Goal: Information Seeking & Learning: Compare options

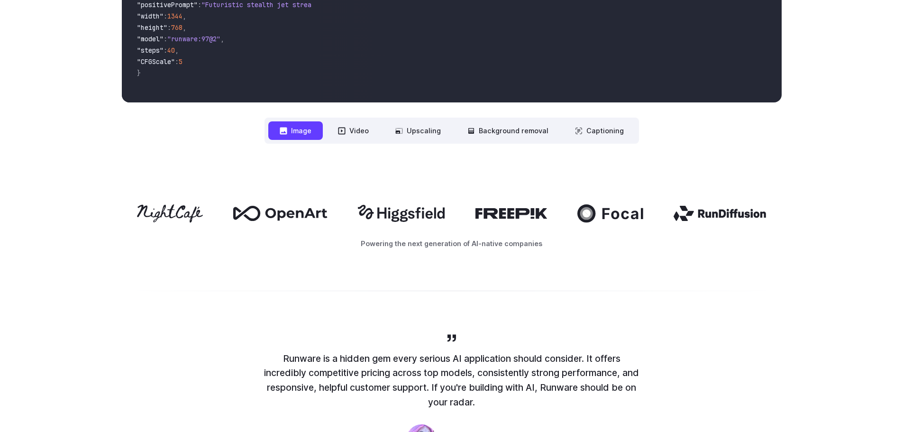
scroll to position [474, 0]
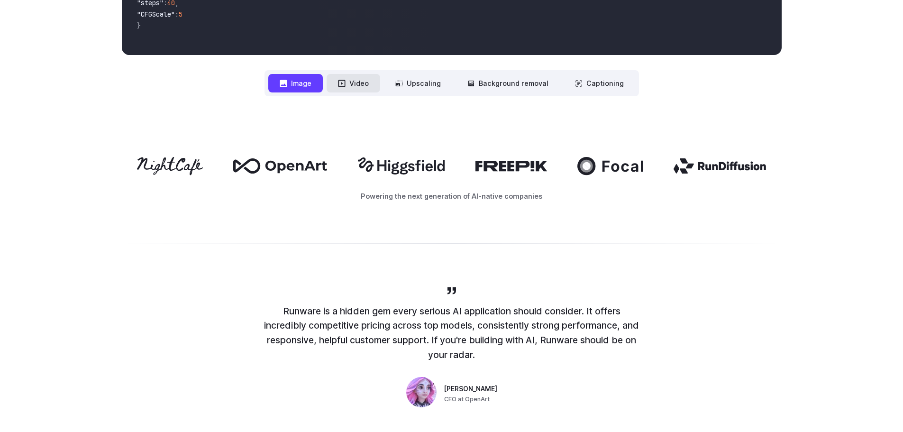
click at [345, 83] on icon at bounding box center [341, 83] width 7 height 7
click at [358, 85] on button "Video" at bounding box center [354, 83] width 54 height 18
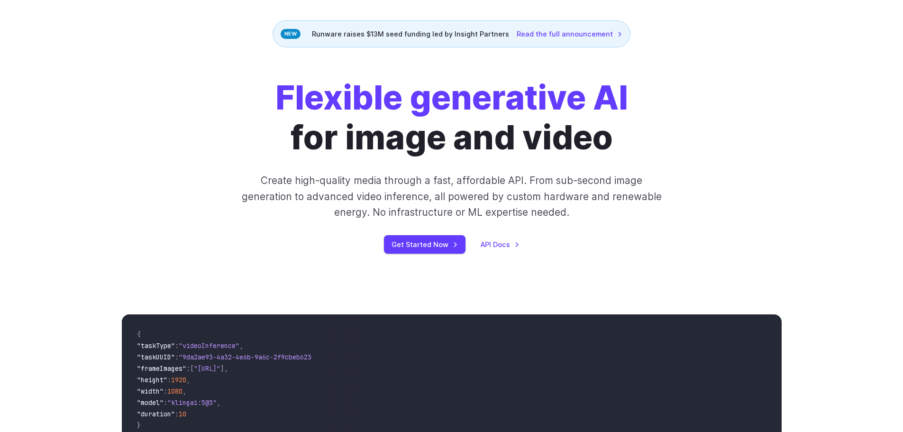
scroll to position [0, 0]
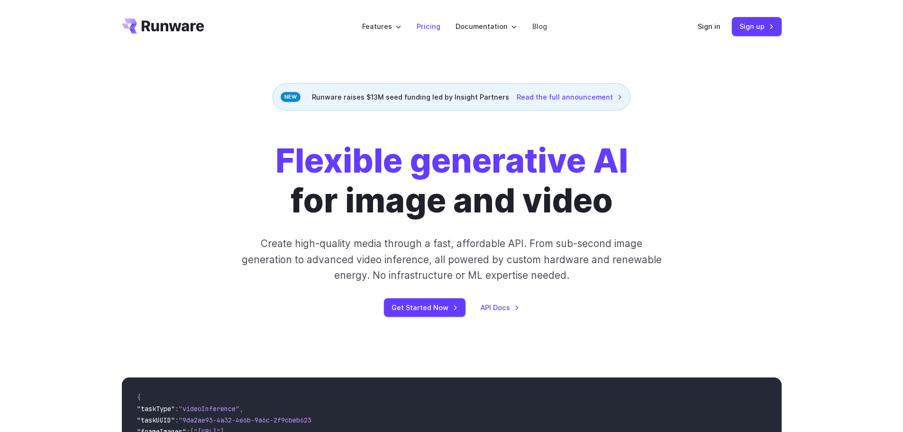
click at [428, 24] on link "Pricing" at bounding box center [429, 26] width 24 height 11
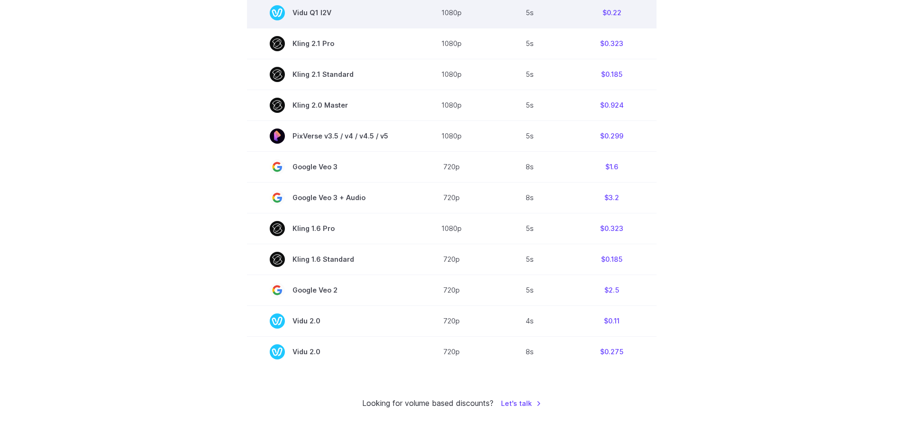
scroll to position [664, 0]
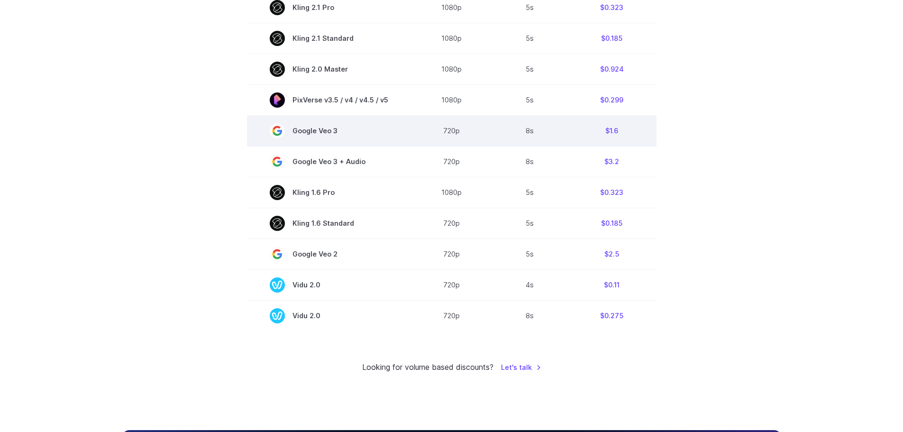
drag, startPoint x: 379, startPoint y: 135, endPoint x: 288, endPoint y: 134, distance: 91.0
click at [288, 134] on span "Google Veo 3" at bounding box center [329, 130] width 119 height 15
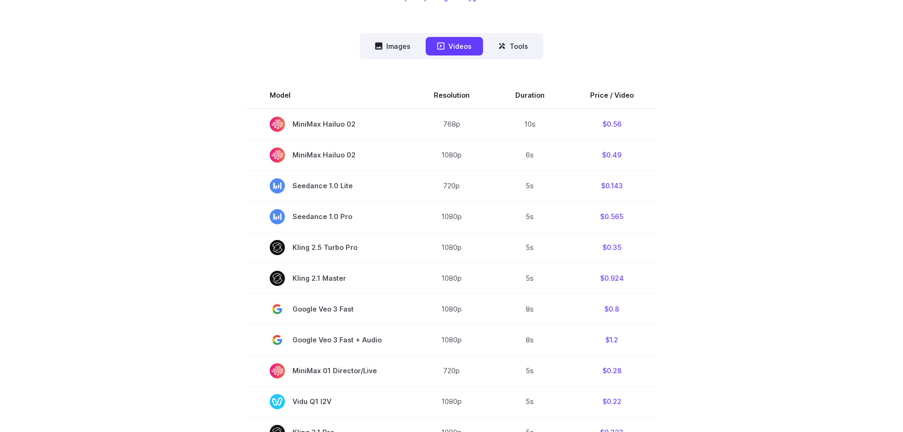
scroll to position [47, 0]
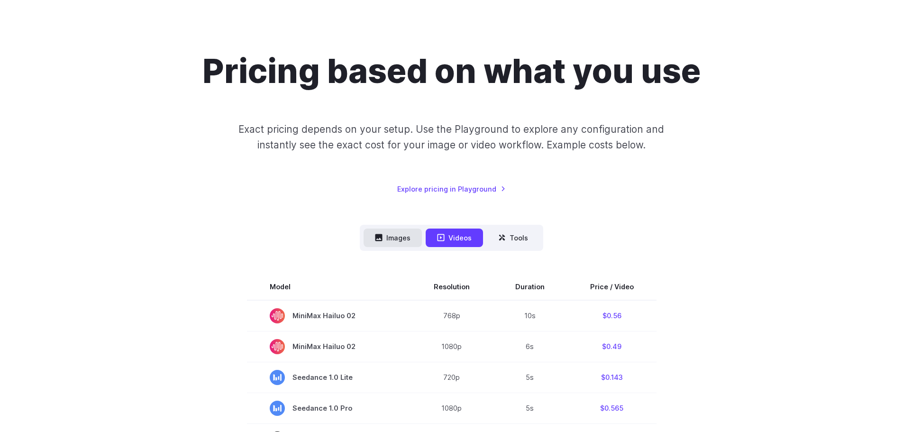
click at [402, 233] on button "Images" at bounding box center [393, 237] width 58 height 18
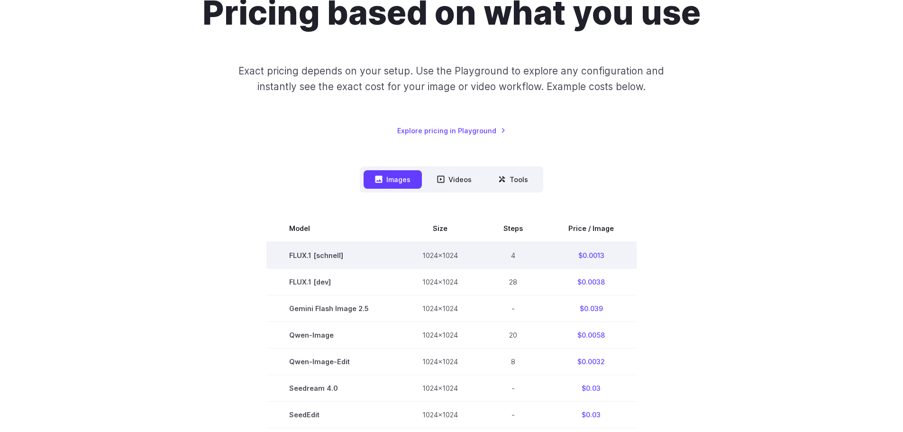
scroll to position [142, 0]
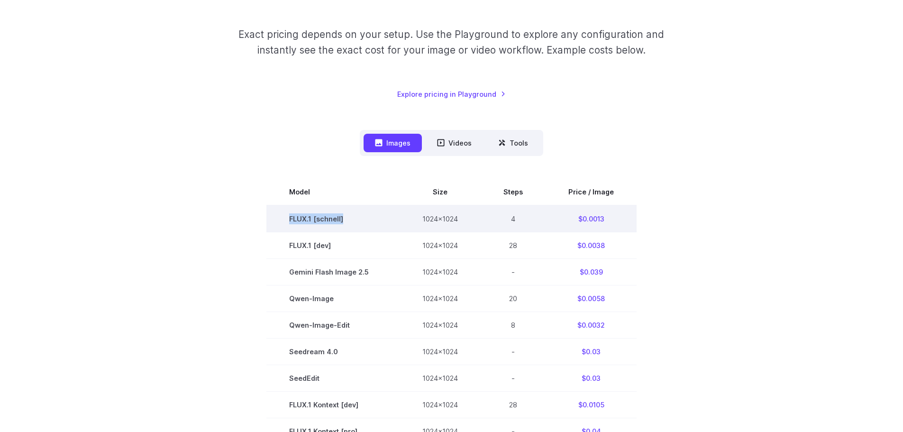
drag, startPoint x: 284, startPoint y: 219, endPoint x: 346, endPoint y: 221, distance: 61.6
click at [346, 221] on td "FLUX.1 [schnell]" at bounding box center [332, 218] width 133 height 27
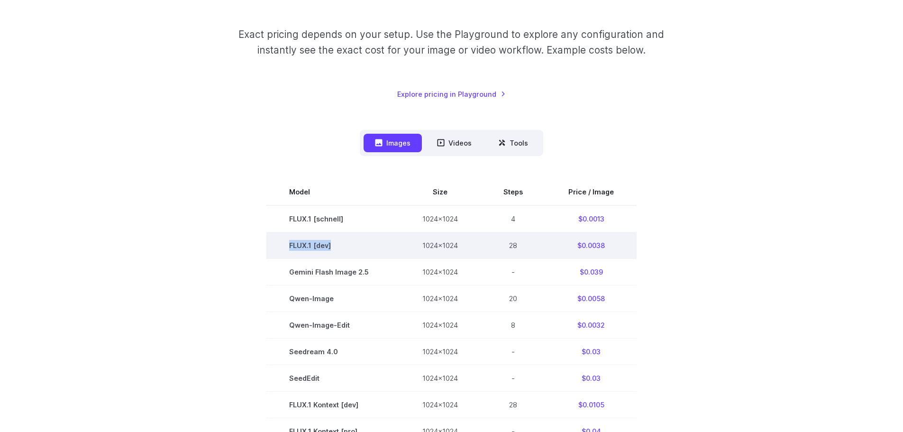
drag, startPoint x: 287, startPoint y: 241, endPoint x: 360, endPoint y: 244, distance: 73.1
click at [358, 245] on td "FLUX.1 [dev]" at bounding box center [332, 245] width 133 height 27
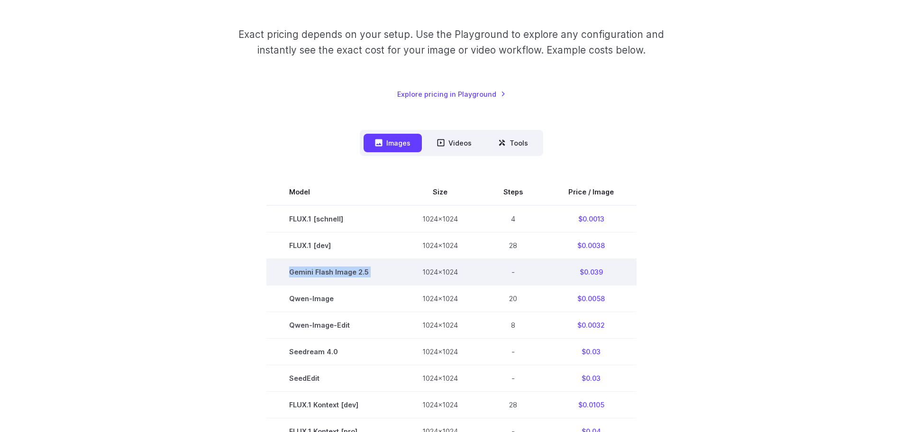
drag, startPoint x: 289, startPoint y: 270, endPoint x: 426, endPoint y: 277, distance: 137.2
click at [426, 277] on tr "Gemini Flash Image 2.5 1024x1024 - $0.039" at bounding box center [451, 271] width 370 height 27
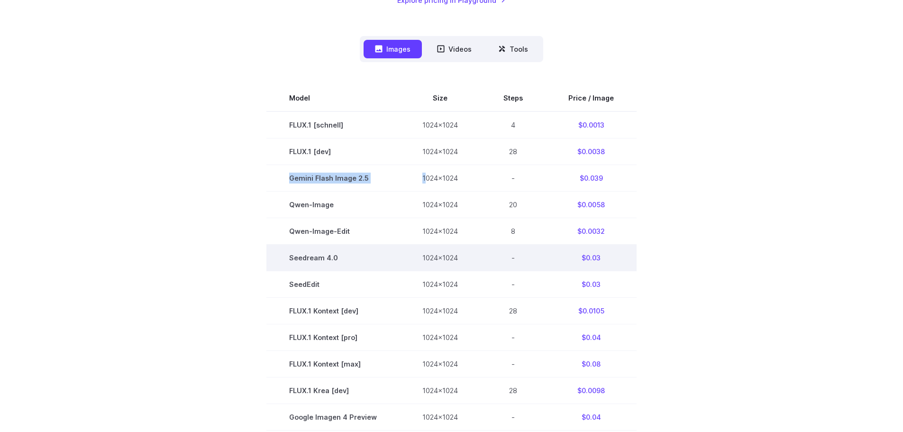
scroll to position [237, 0]
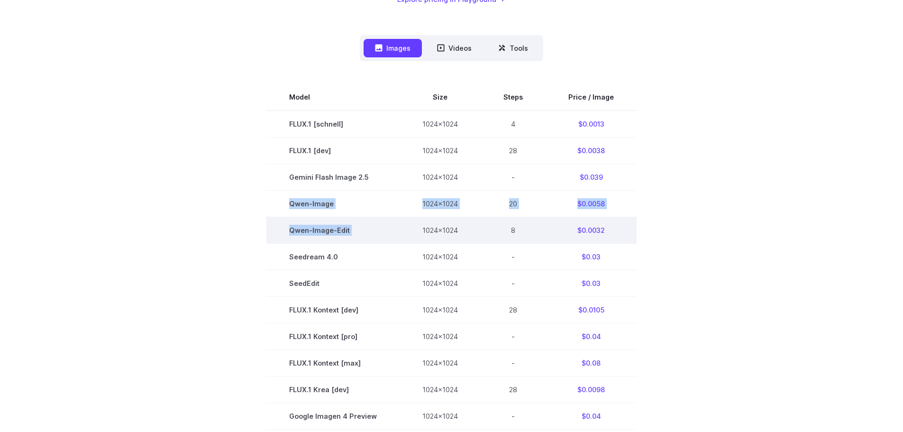
drag, startPoint x: 283, startPoint y: 209, endPoint x: 414, endPoint y: 225, distance: 132.3
click at [414, 225] on tbody "Model Size Steps Price / Image FLUX.1 [schnell] 1024x1024 4 $0.0013 FLUX.1 [dev…" at bounding box center [451, 363] width 370 height 558
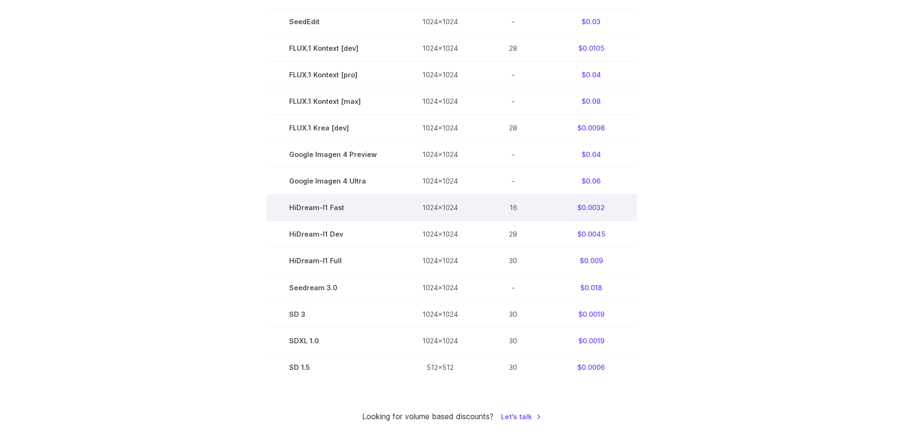
scroll to position [521, 0]
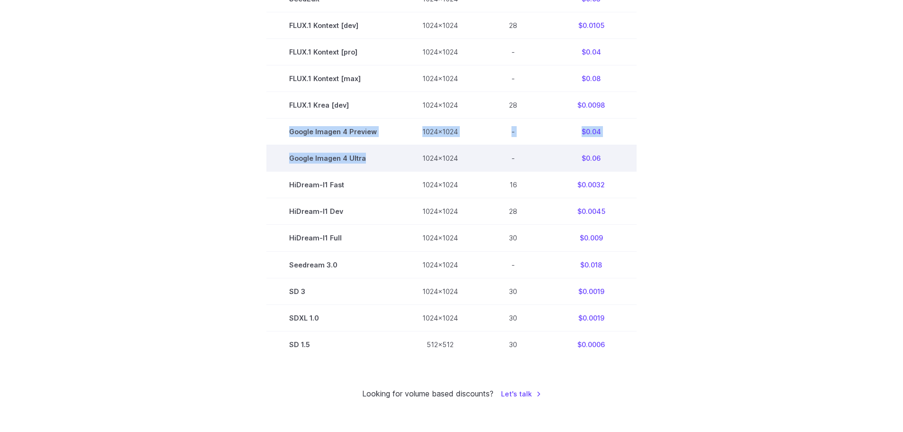
drag, startPoint x: 288, startPoint y: 141, endPoint x: 391, endPoint y: 151, distance: 103.8
click at [391, 151] on tbody "Model Size Steps Price / Image FLUX.1 [schnell] 1024x1024 4 $0.0013 FLUX.1 [dev…" at bounding box center [451, 78] width 370 height 558
click at [285, 160] on td "Google Imagen 4 Ultra" at bounding box center [332, 158] width 133 height 27
drag, startPoint x: 285, startPoint y: 160, endPoint x: 385, endPoint y: 169, distance: 100.9
click at [385, 169] on td "Google Imagen 4 Ultra" at bounding box center [332, 158] width 133 height 27
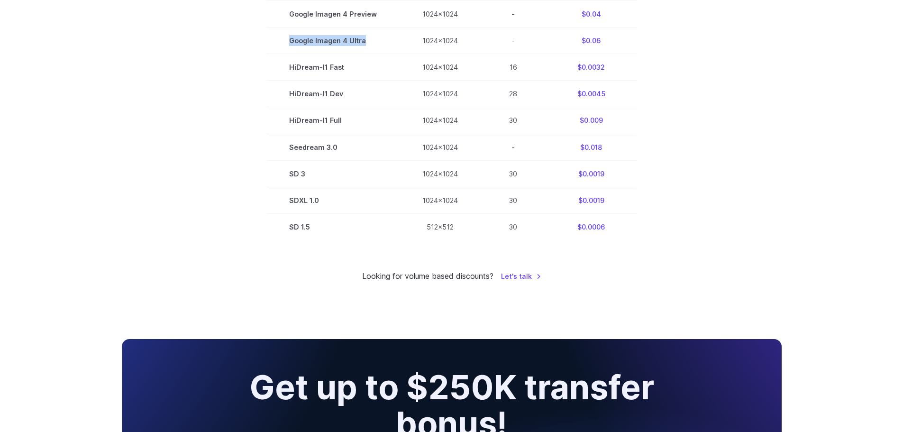
scroll to position [853, 0]
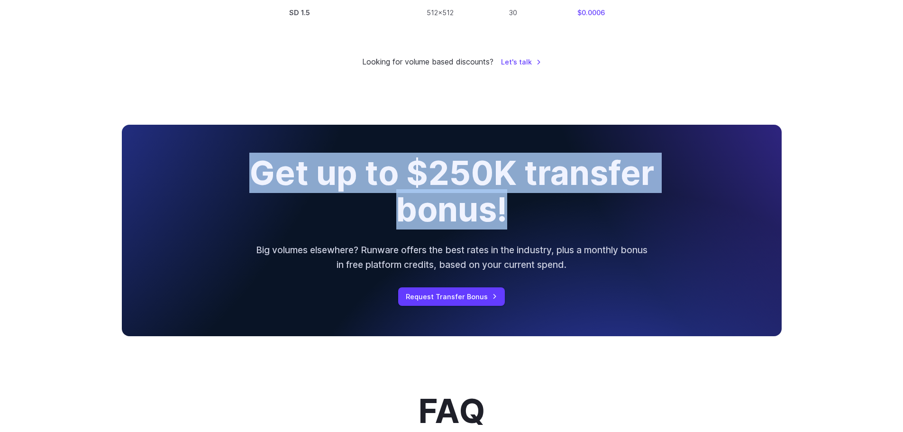
drag, startPoint x: 353, startPoint y: 183, endPoint x: 608, endPoint y: 223, distance: 258.2
click at [603, 221] on h2 "Get up to $250K transfer bonus!" at bounding box center [451, 191] width 479 height 73
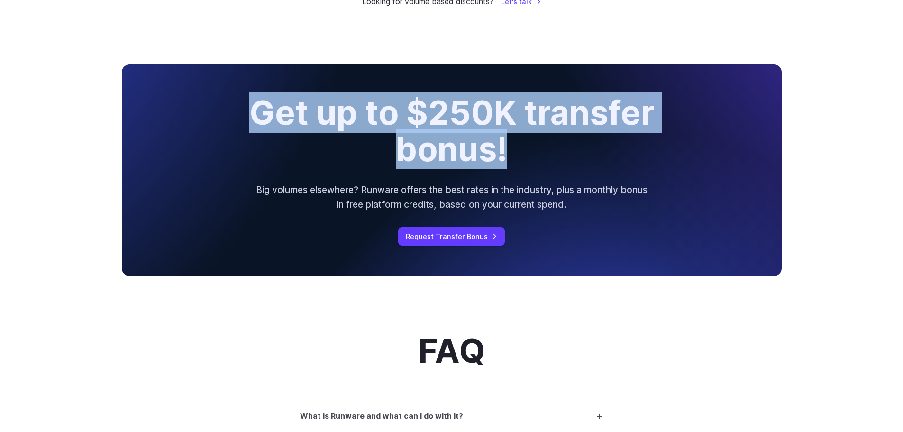
scroll to position [0, 0]
